Goal: Transaction & Acquisition: Book appointment/travel/reservation

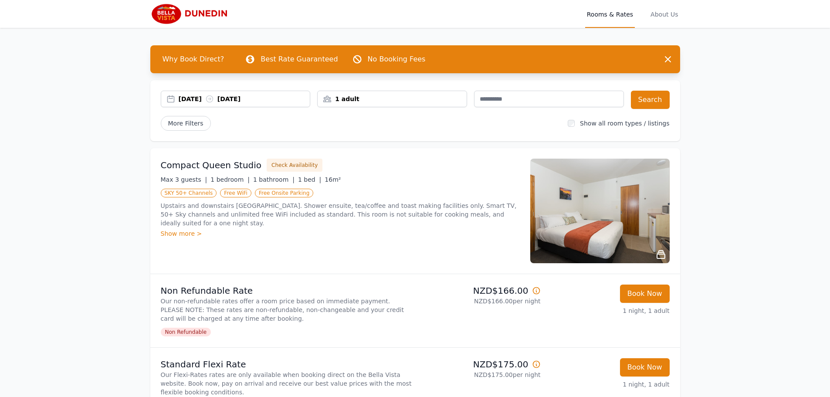
click at [234, 100] on div "[DATE] [DATE]" at bounding box center [245, 99] width 132 height 9
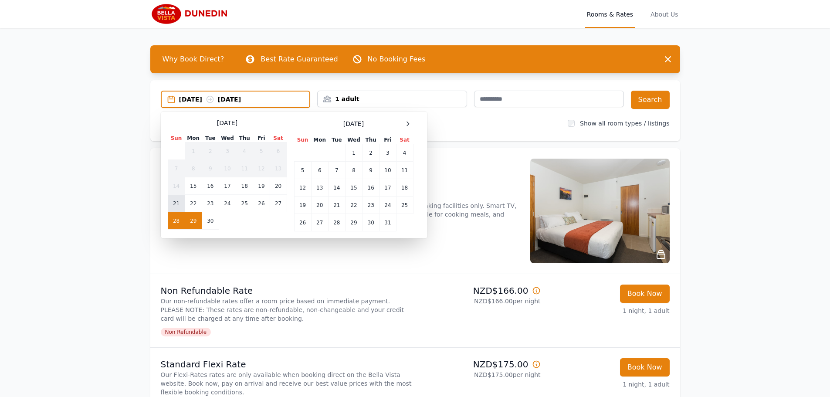
click at [175, 199] on td "21" at bounding box center [176, 203] width 17 height 17
click at [284, 98] on div "[DATE] --" at bounding box center [244, 99] width 131 height 9
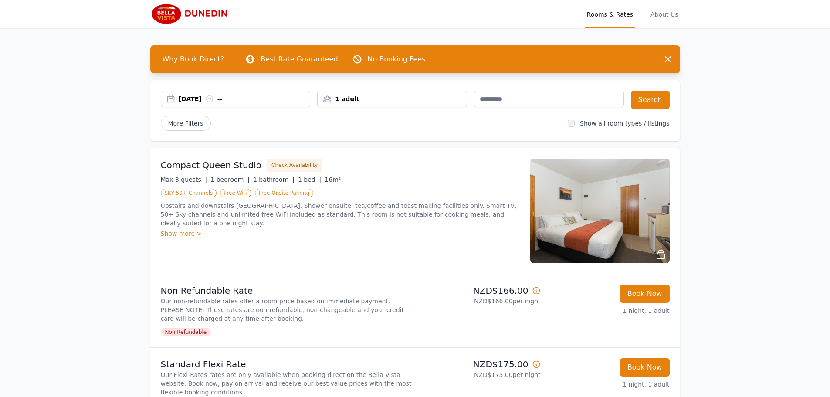
click at [274, 98] on div "[DATE] --" at bounding box center [245, 99] width 132 height 9
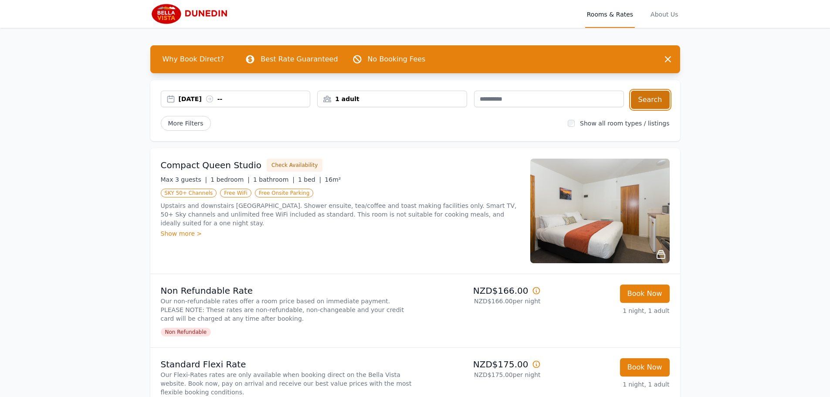
click at [652, 99] on button "Search" at bounding box center [650, 100] width 39 height 18
click at [248, 96] on div "[DATE] [DATE]" at bounding box center [245, 99] width 132 height 9
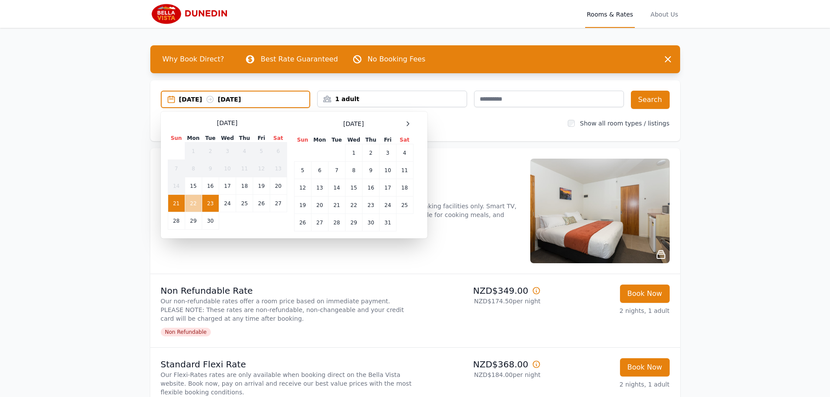
click at [194, 202] on td "22" at bounding box center [193, 203] width 17 height 17
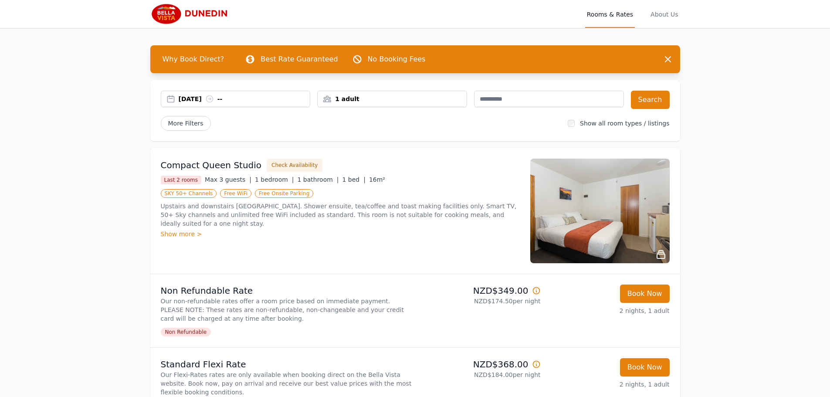
click at [178, 95] on div "[DATE] --" at bounding box center [235, 99] width 149 height 9
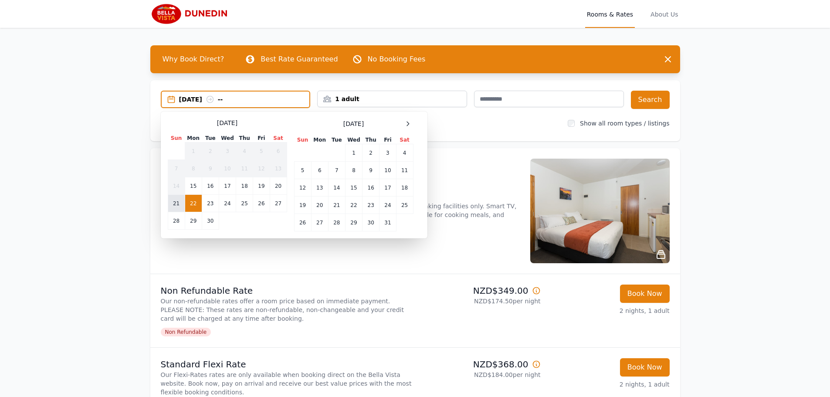
click at [177, 202] on td "21" at bounding box center [176, 203] width 17 height 17
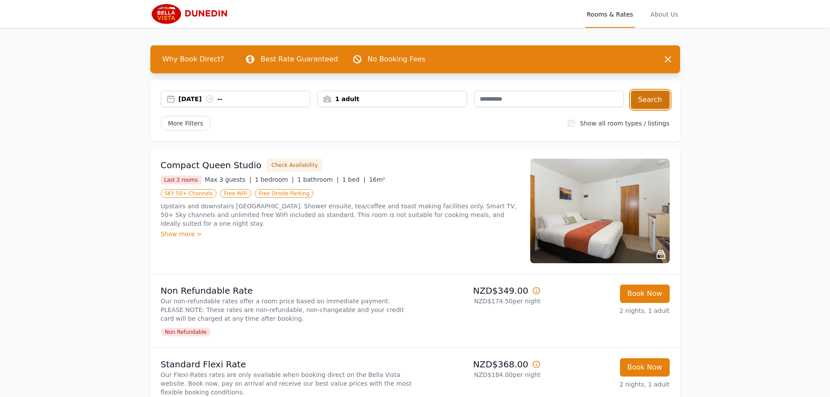
click at [651, 98] on button "Search" at bounding box center [650, 100] width 39 height 18
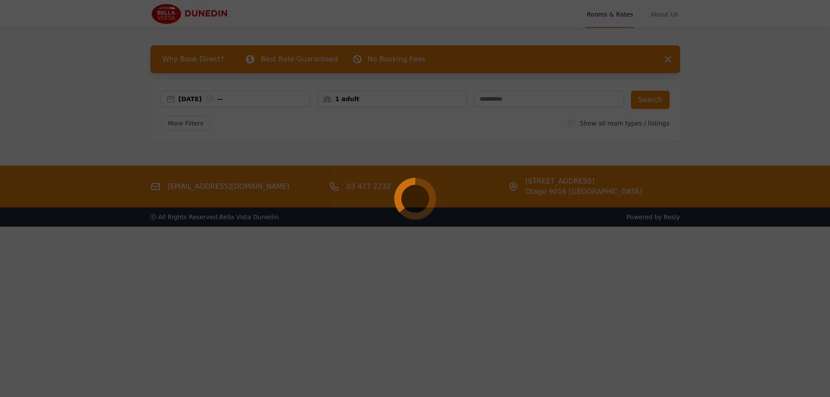
click at [401, 195] on circle at bounding box center [415, 198] width 38 height 38
click at [164, 14] on div at bounding box center [415, 198] width 830 height 397
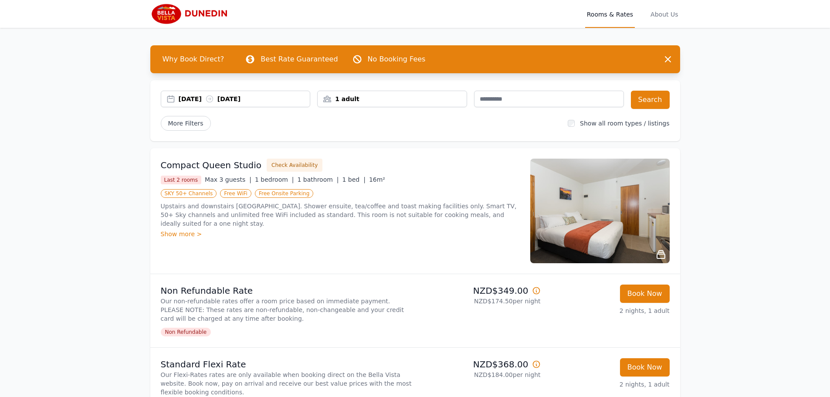
click at [214, 98] on icon at bounding box center [209, 99] width 9 height 9
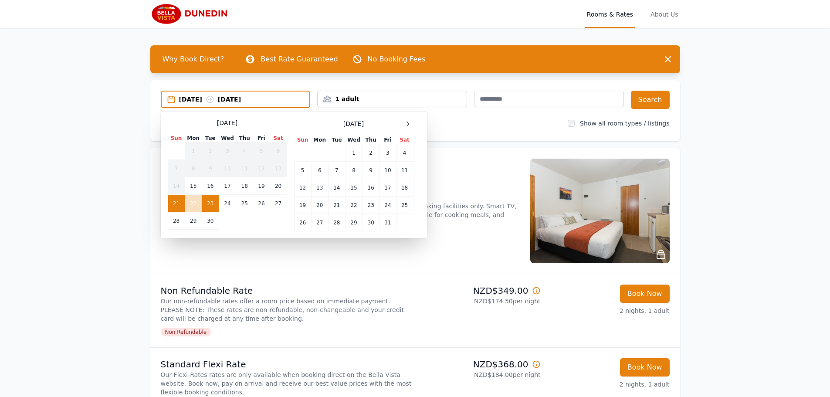
click at [176, 203] on td "21" at bounding box center [176, 203] width 17 height 17
click at [193, 200] on td "22" at bounding box center [193, 203] width 17 height 17
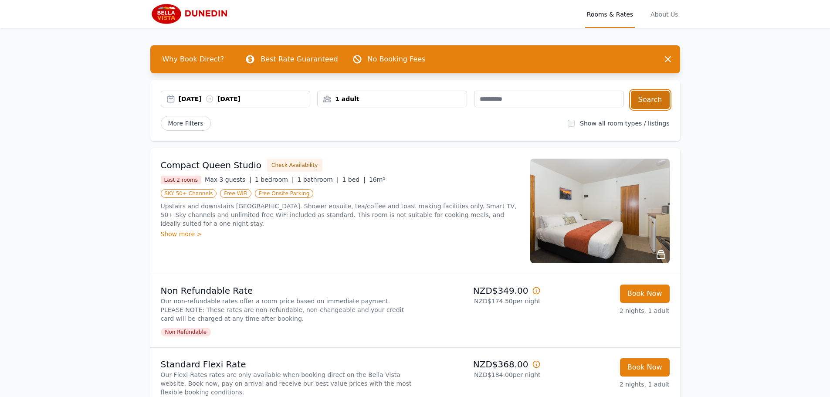
click at [656, 102] on button "Search" at bounding box center [650, 100] width 39 height 18
